Goal: Check status

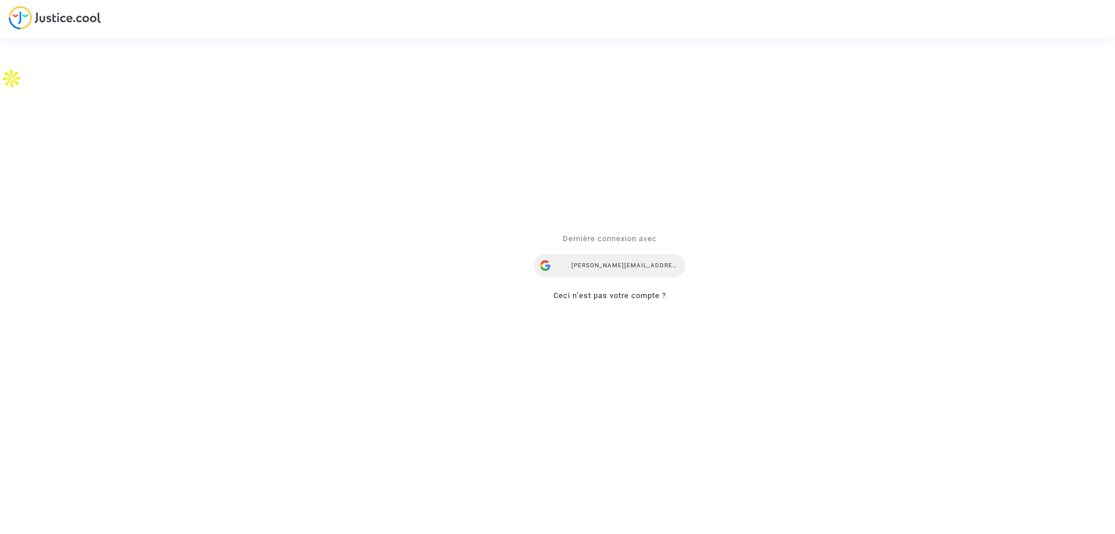
click at [601, 271] on div "franck.joscot@gmail.com" at bounding box center [609, 265] width 151 height 23
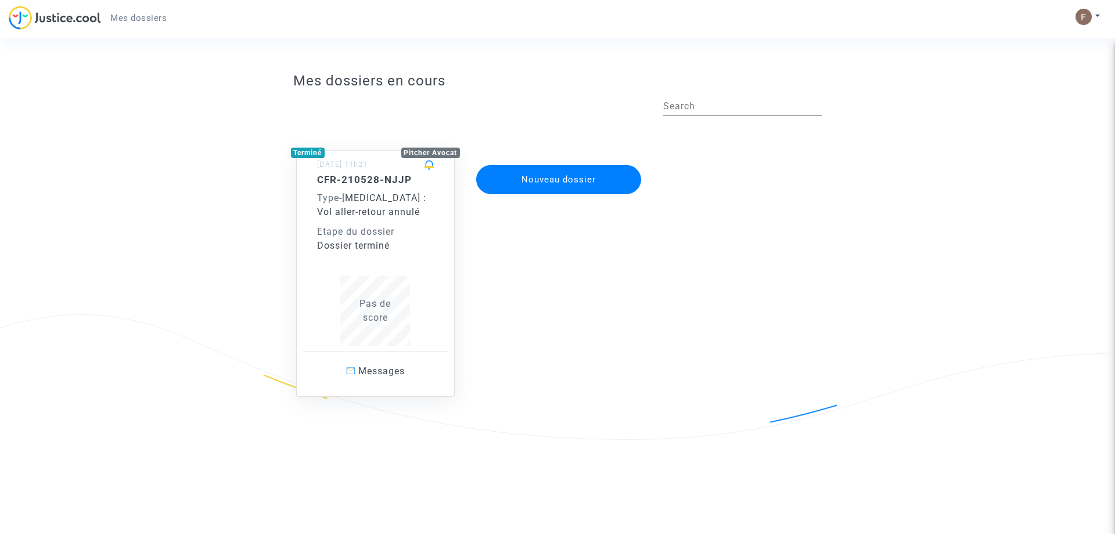
click at [375, 267] on div "CFR-210528-NJJP Type - [MEDICAL_DATA] : Vol aller-retour annulé Etape du dossie…" at bounding box center [375, 260] width 117 height 172
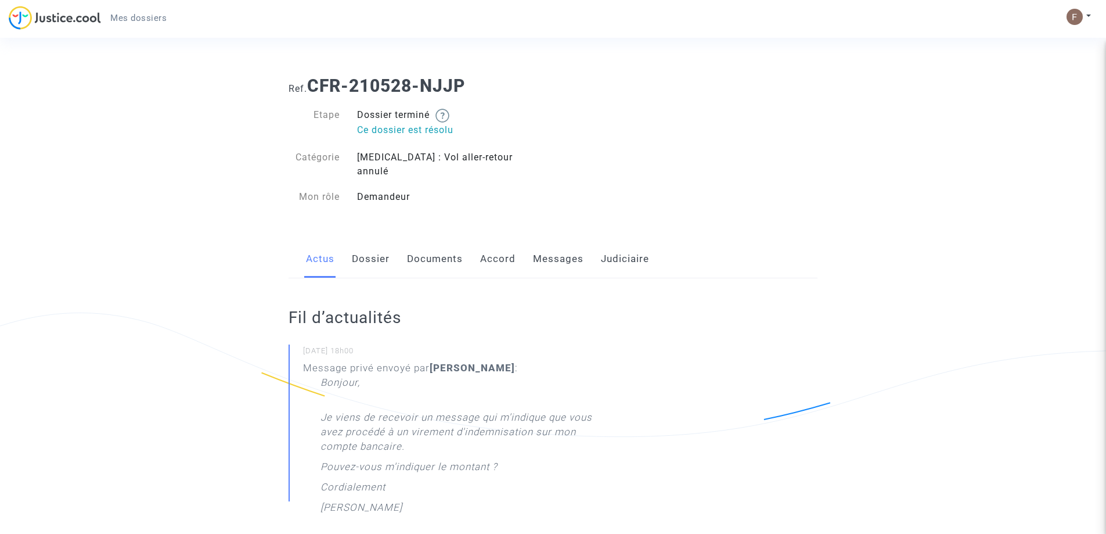
click at [502, 251] on link "Accord" at bounding box center [497, 259] width 35 height 38
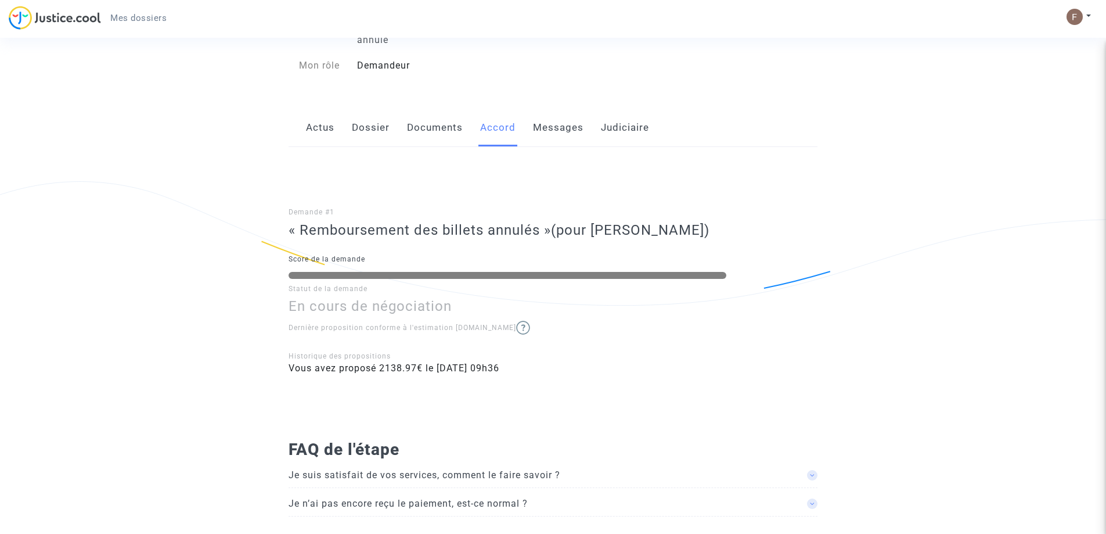
scroll to position [141, 0]
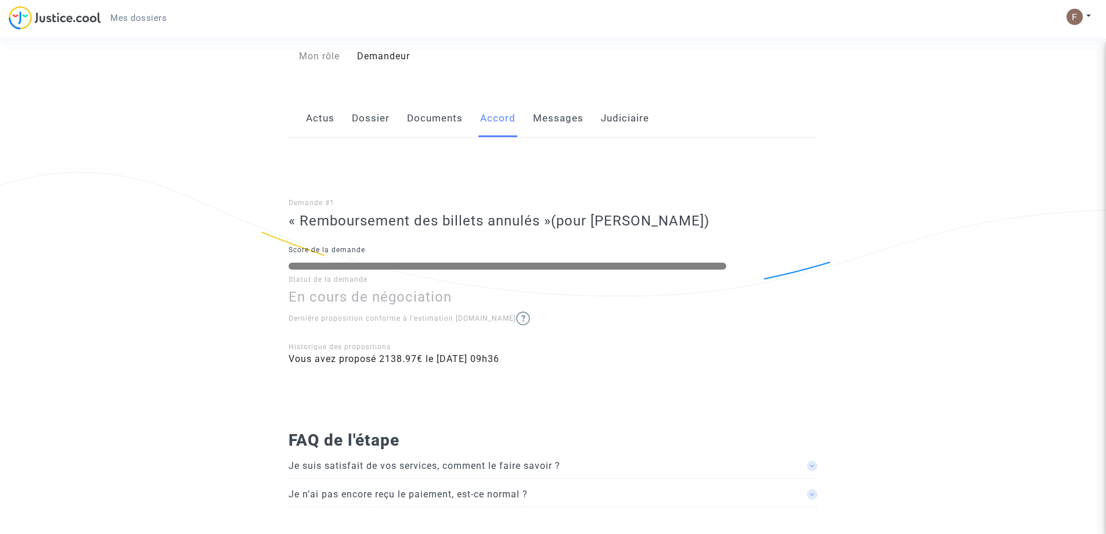
click at [516, 311] on img at bounding box center [523, 318] width 14 height 14
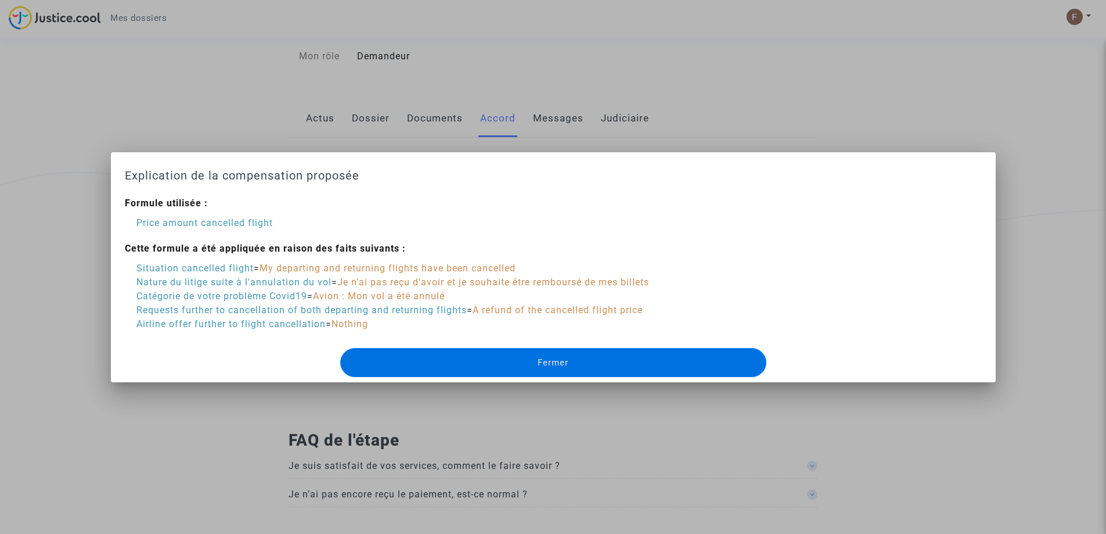
click at [561, 38] on div at bounding box center [553, 267] width 1106 height 534
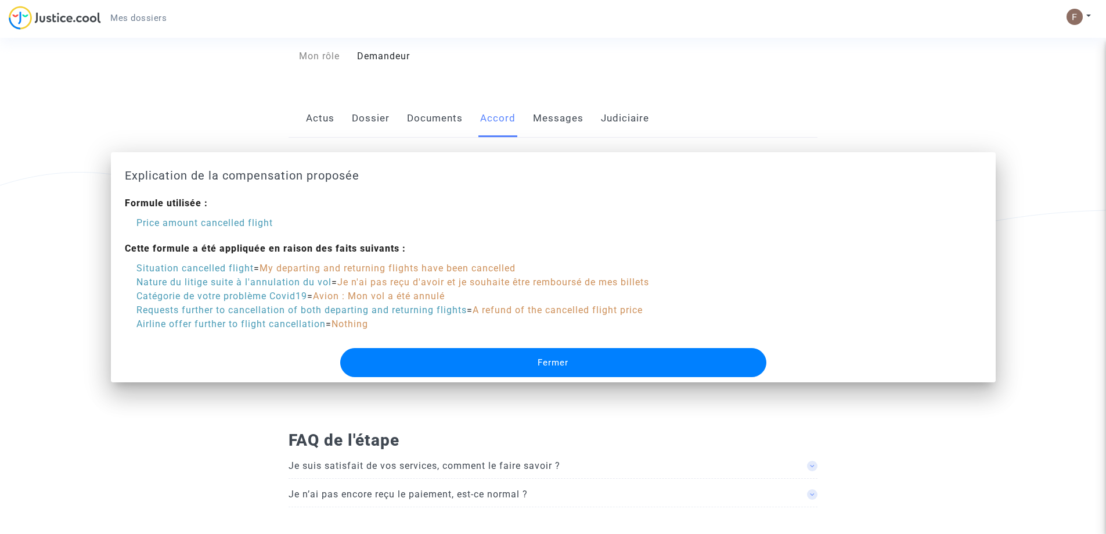
scroll to position [141, 0]
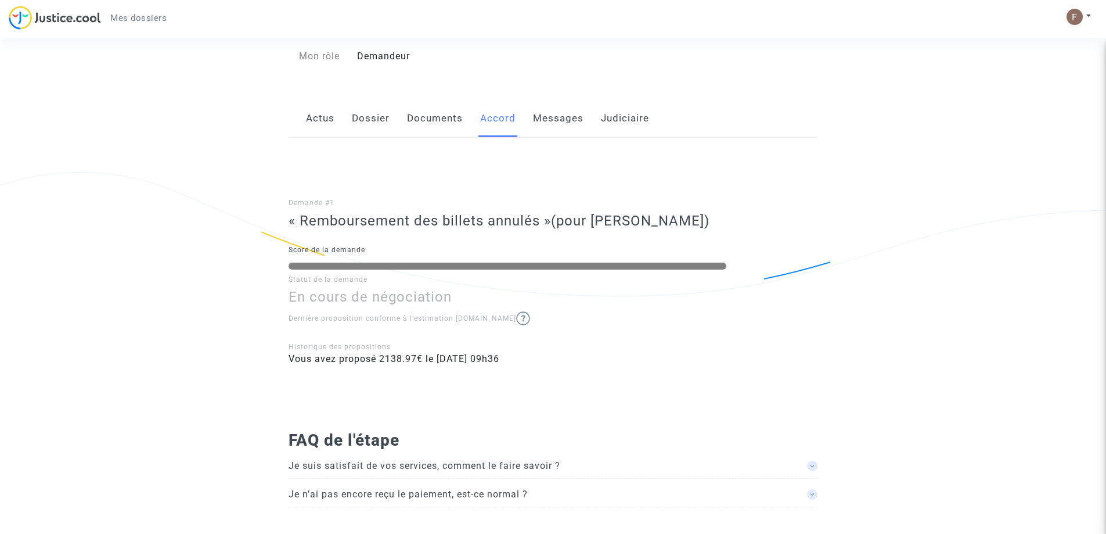
click at [628, 272] on p "Statut de la demande" at bounding box center [553, 279] width 529 height 15
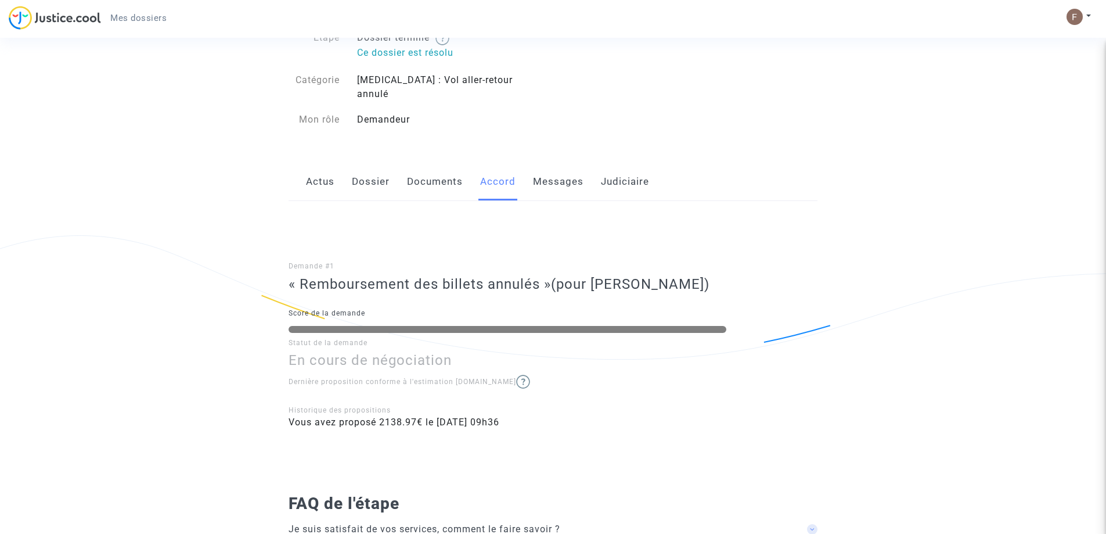
scroll to position [0, 0]
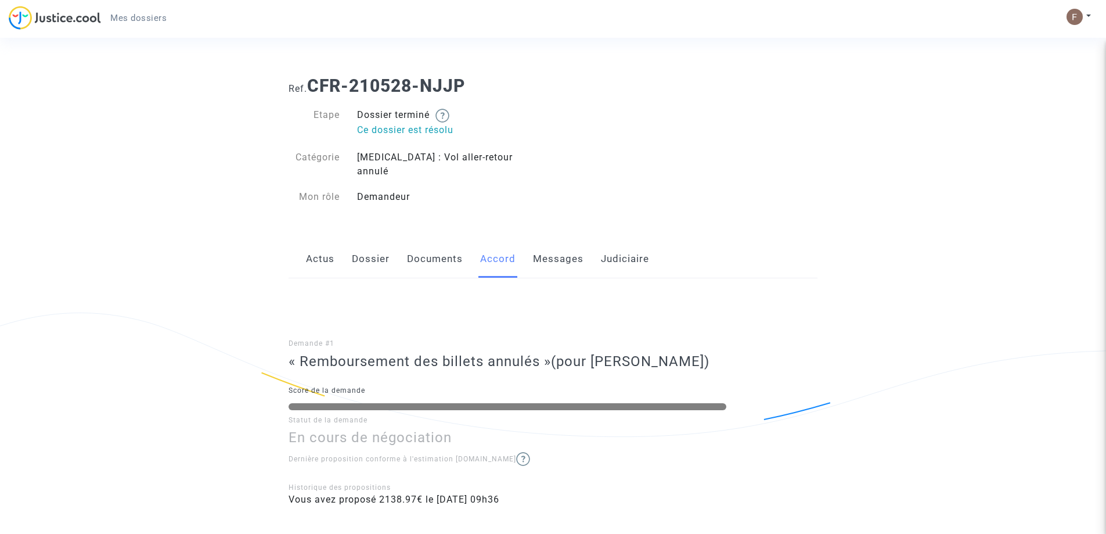
click at [613, 240] on link "Judiciaire" at bounding box center [625, 259] width 48 height 38
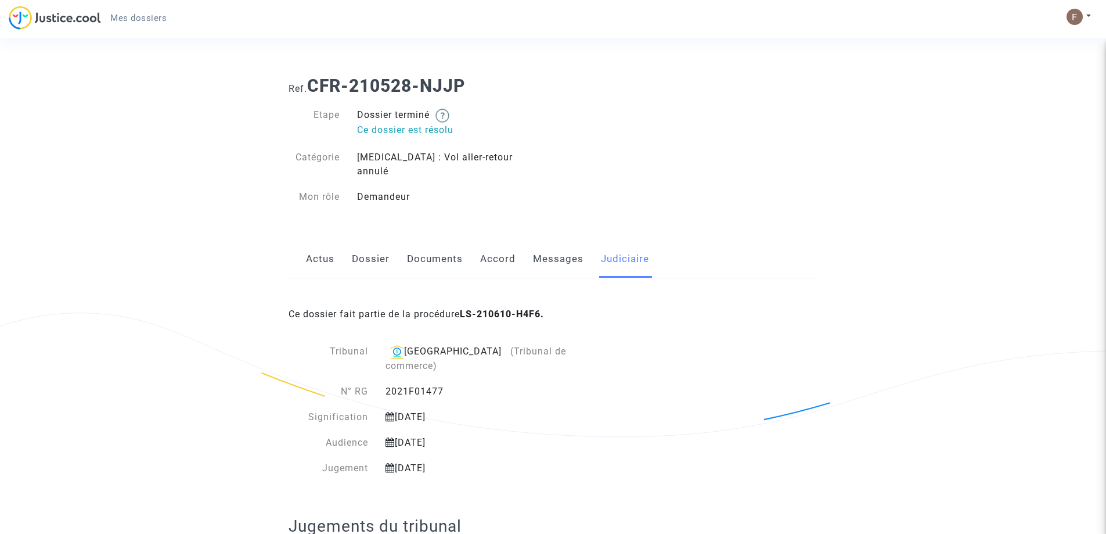
click at [310, 245] on link "Actus" at bounding box center [320, 259] width 28 height 38
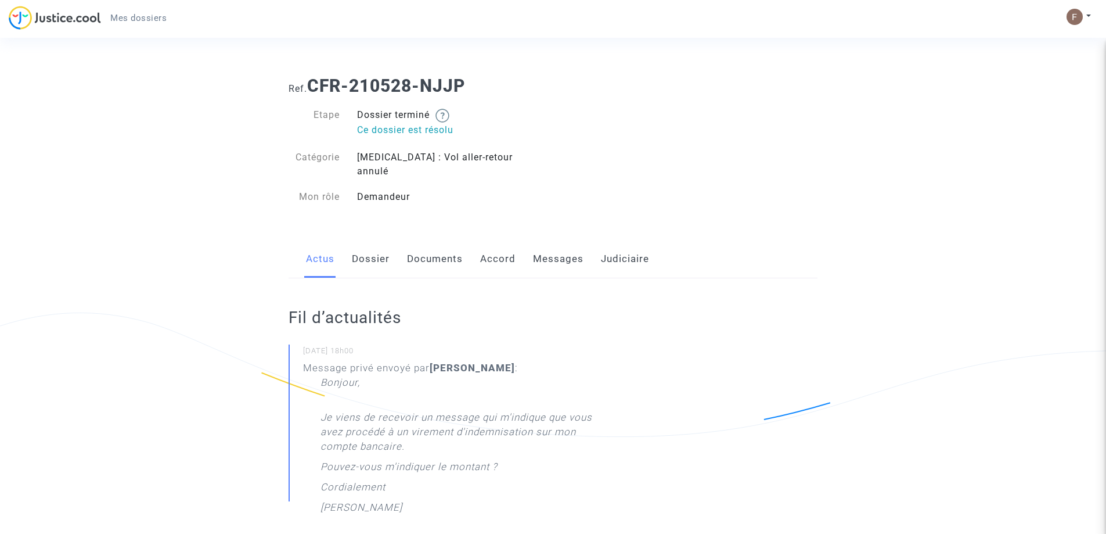
click at [542, 240] on link "Messages" at bounding box center [558, 259] width 51 height 38
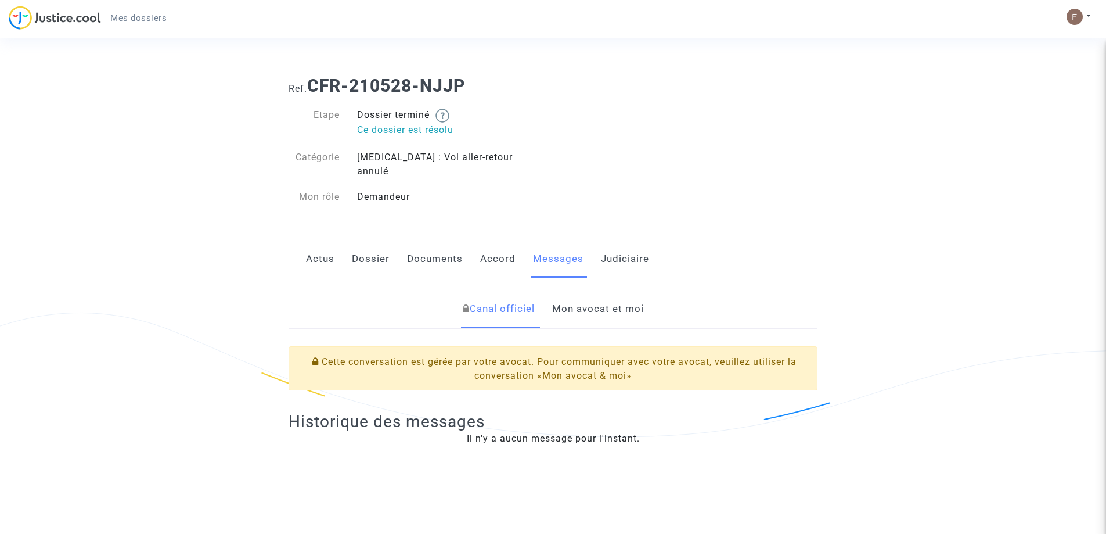
click at [566, 297] on link "Mon avocat et moi" at bounding box center [598, 309] width 92 height 38
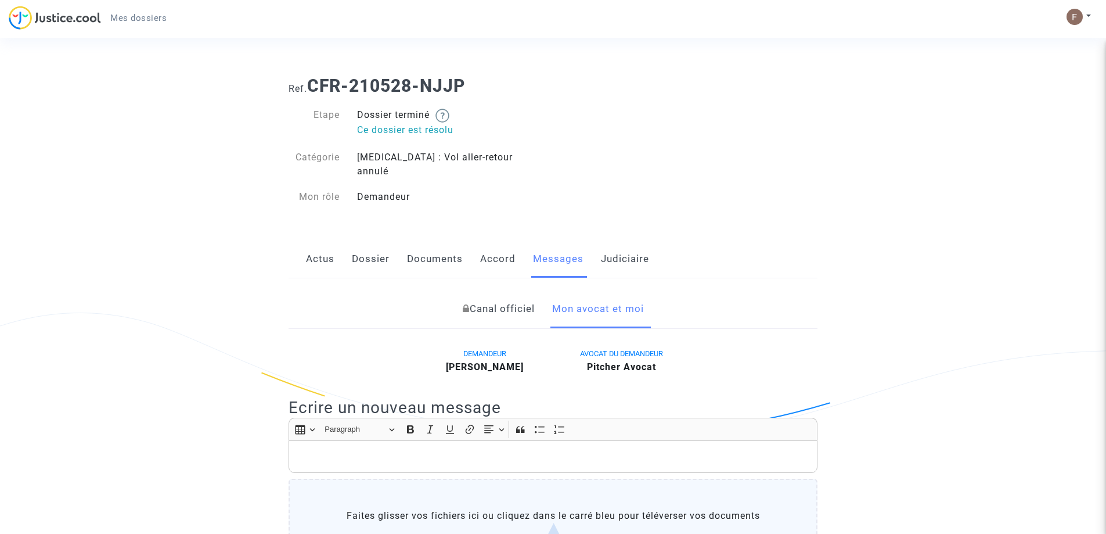
click at [310, 246] on link "Actus" at bounding box center [320, 259] width 28 height 38
